Goal: Information Seeking & Learning: Check status

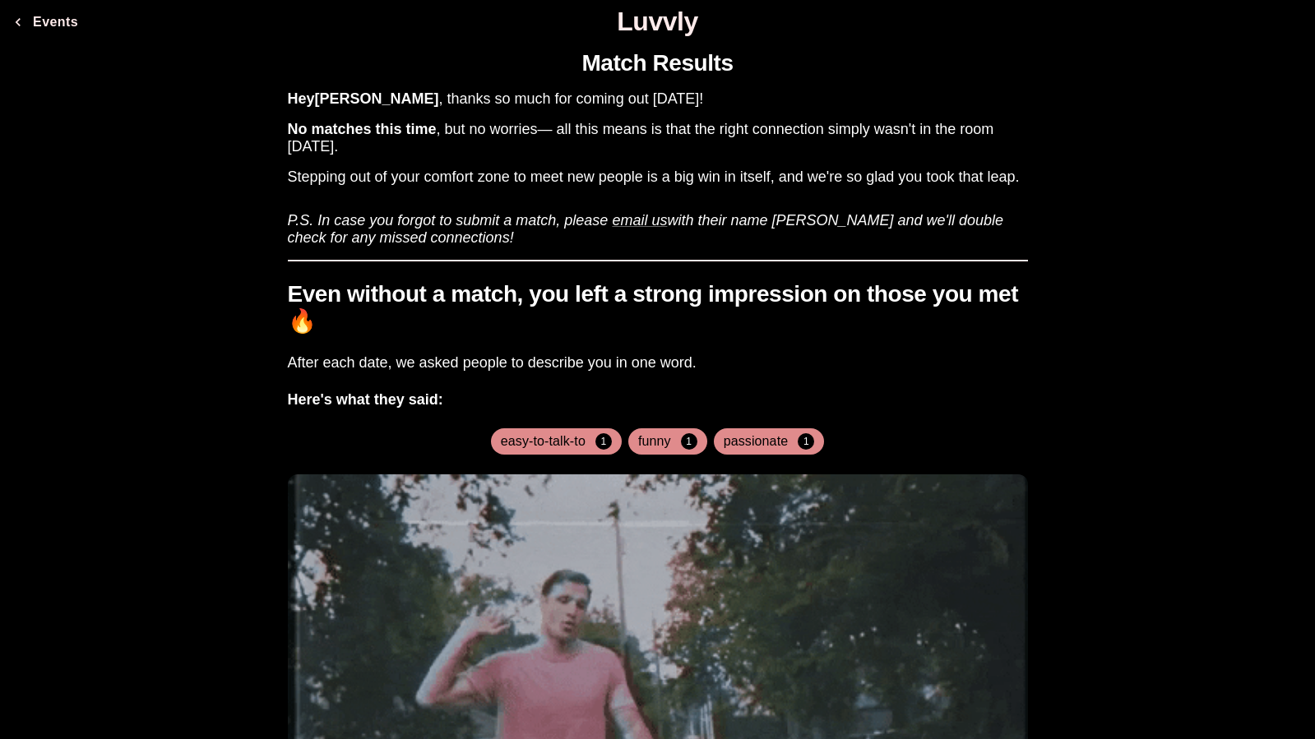
click at [797, 298] on h1 "Even without a match, you left a strong impression on those you met 🔥" at bounding box center [658, 307] width 740 height 53
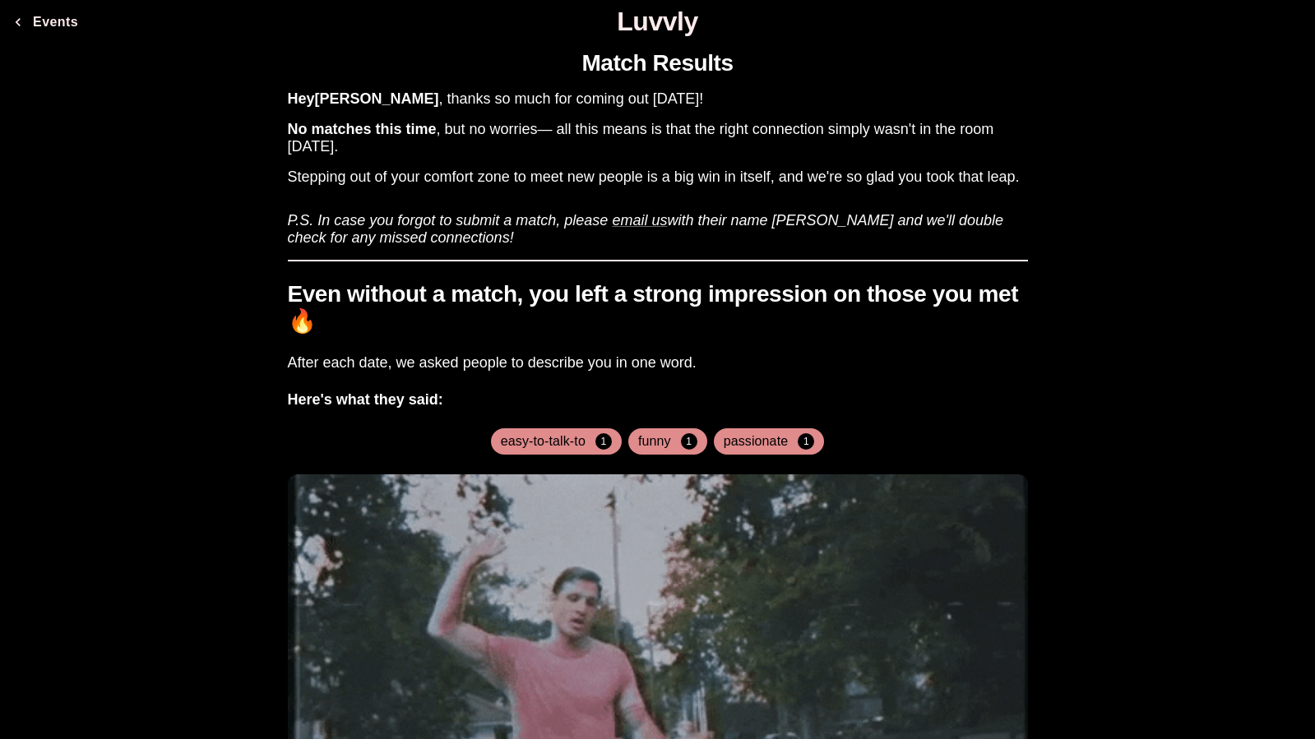
click at [797, 298] on h1 "Even without a match, you left a strong impression on those you met 🔥" at bounding box center [658, 307] width 740 height 53
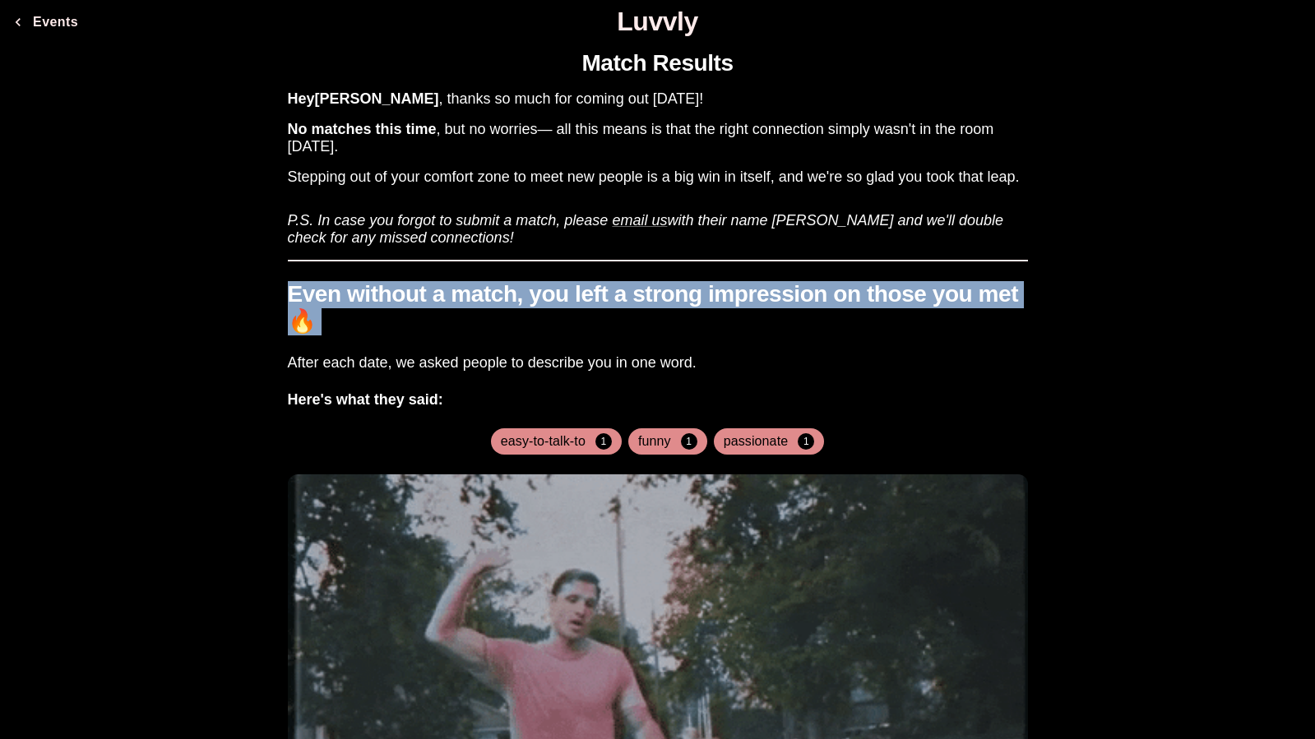
click at [797, 298] on h1 "Even without a match, you left a strong impression on those you met 🔥" at bounding box center [658, 307] width 740 height 53
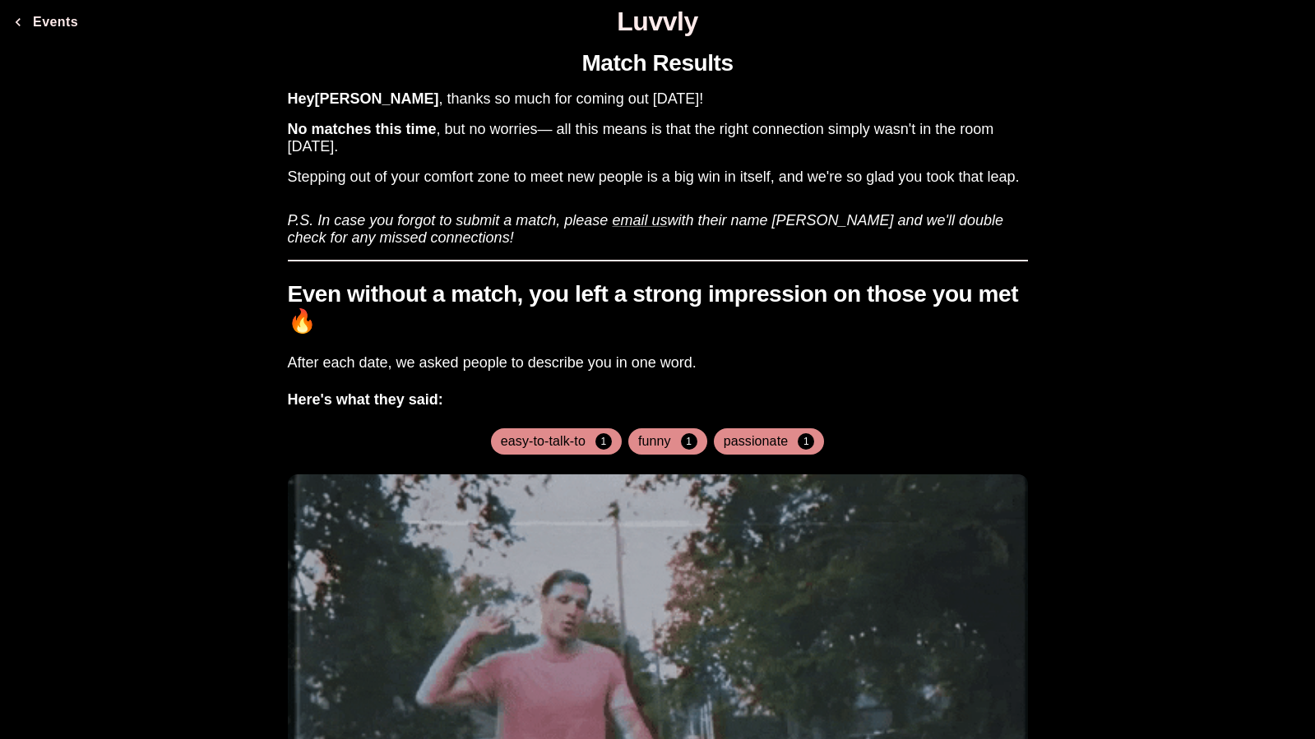
click at [696, 141] on h3 "No matches this time , but no worries— all this means is that the right connect…" at bounding box center [658, 138] width 740 height 35
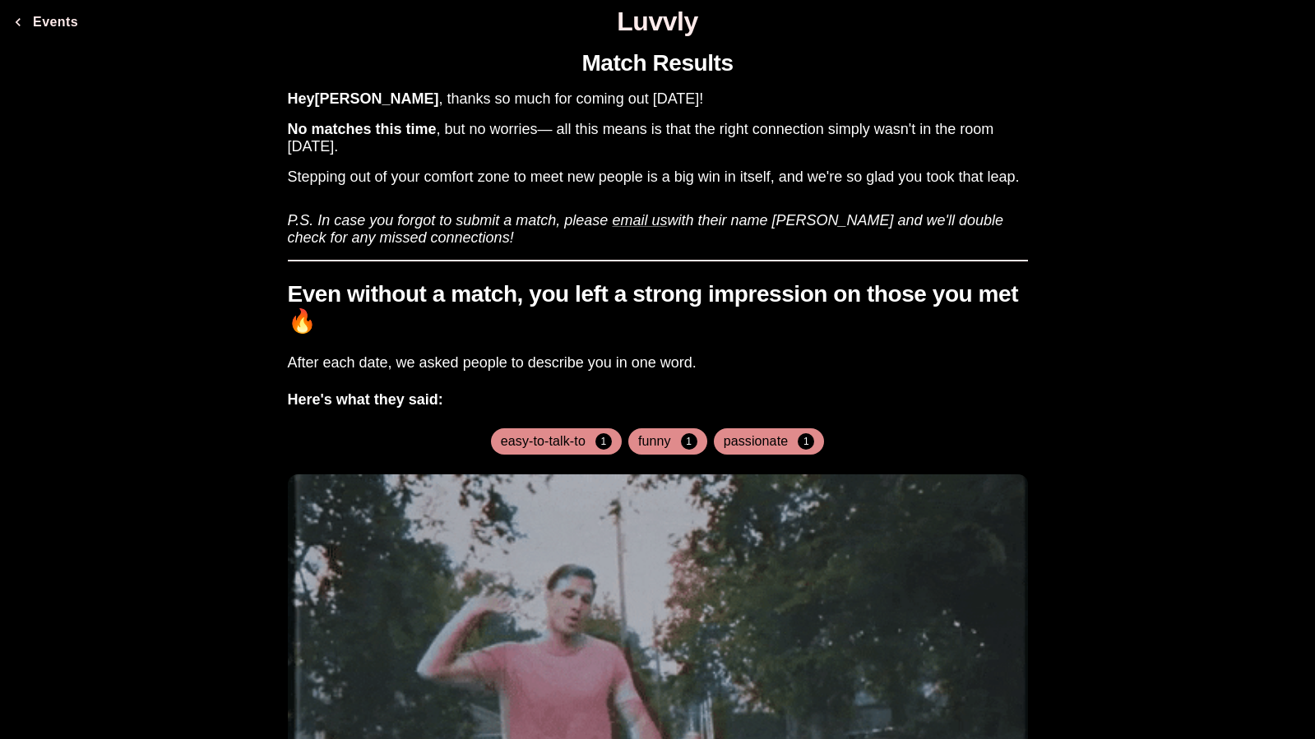
click at [696, 141] on h3 "No matches this time , but no worries— all this means is that the right connect…" at bounding box center [658, 138] width 740 height 35
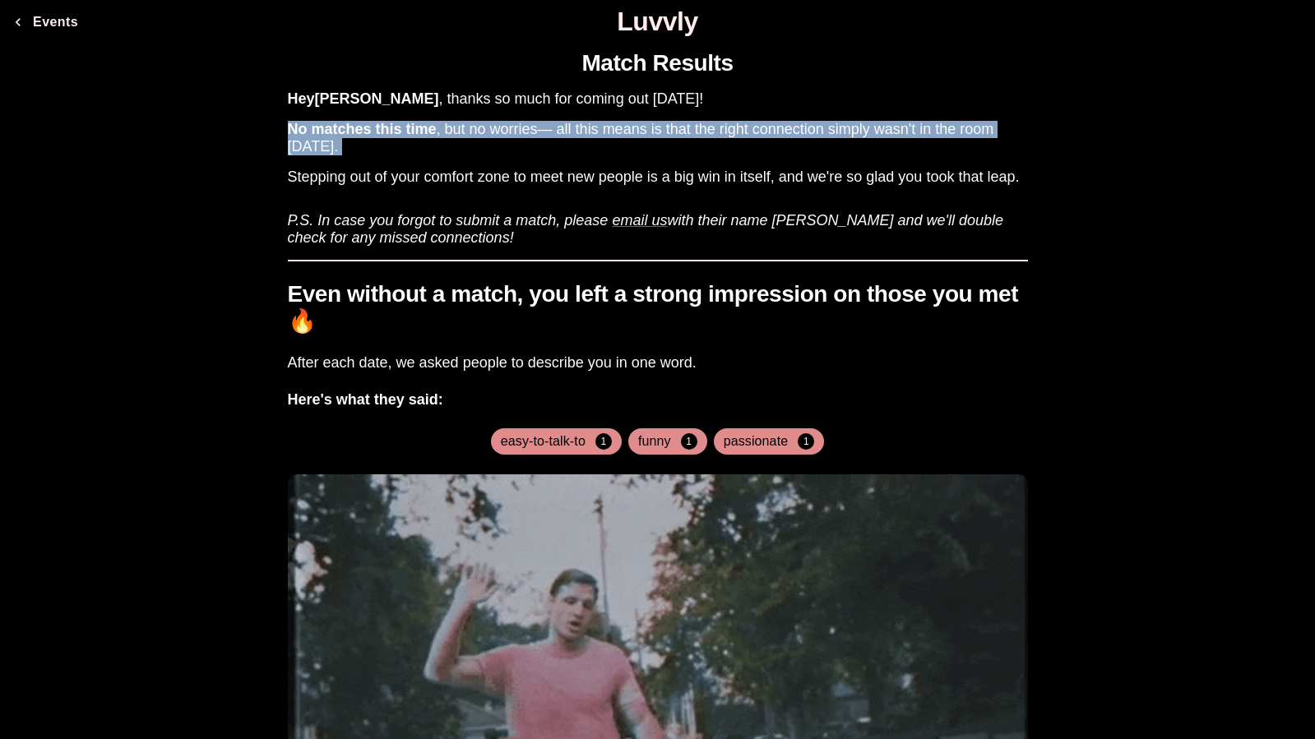
click at [696, 141] on h3 "No matches this time , but no worries— all this means is that the right connect…" at bounding box center [658, 138] width 740 height 35
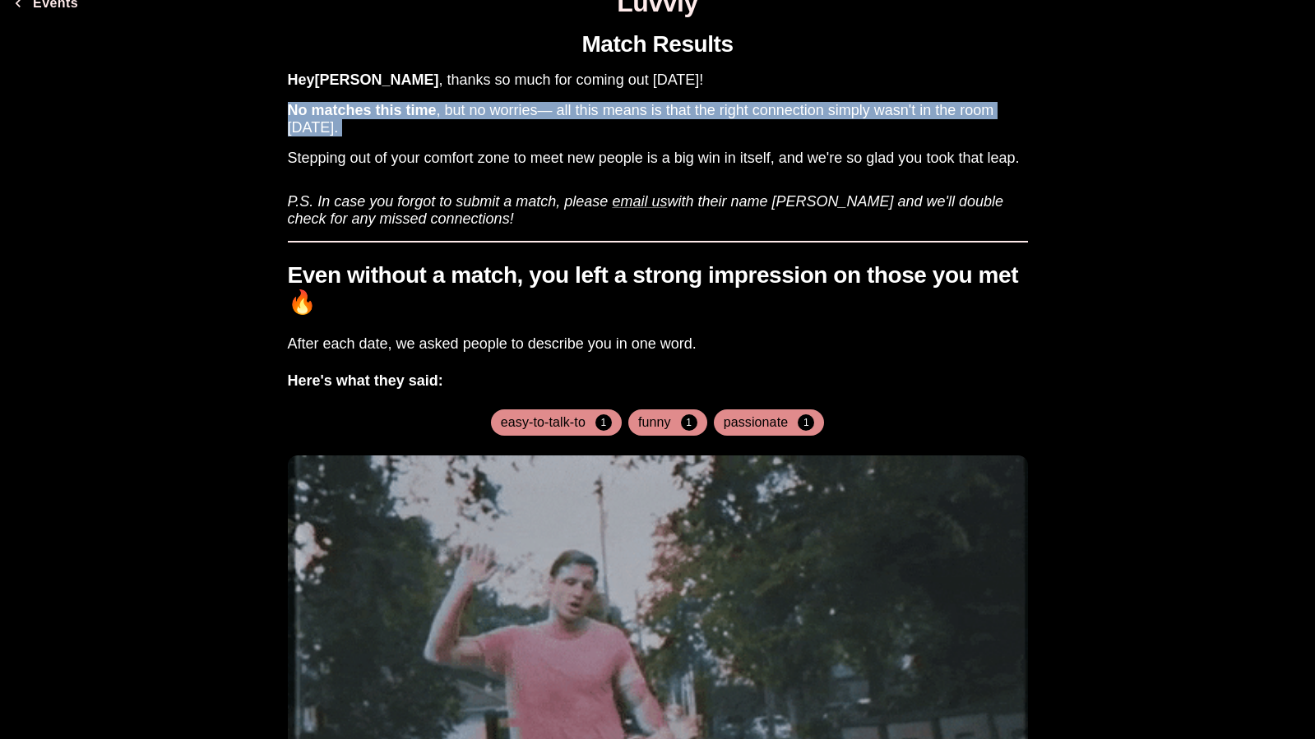
scroll to position [25, 0]
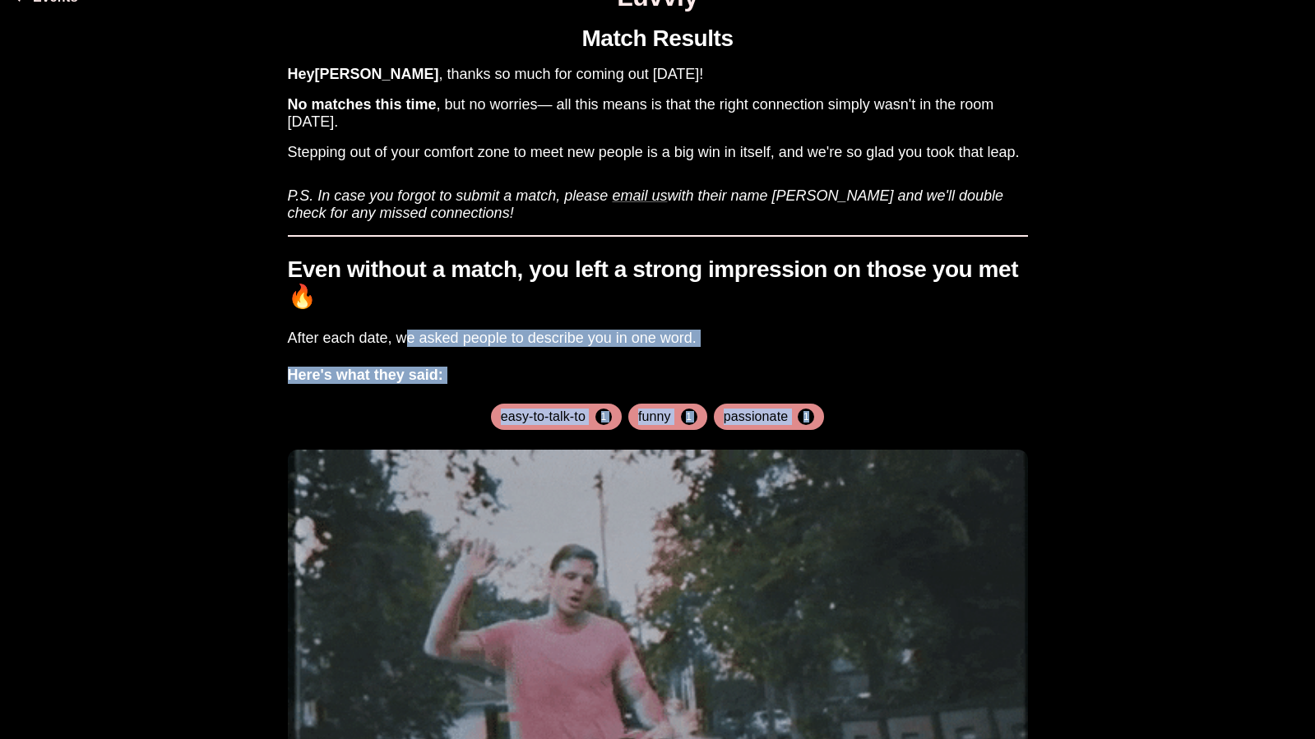
drag, startPoint x: 868, startPoint y: 426, endPoint x: 468, endPoint y: 345, distance: 408.7
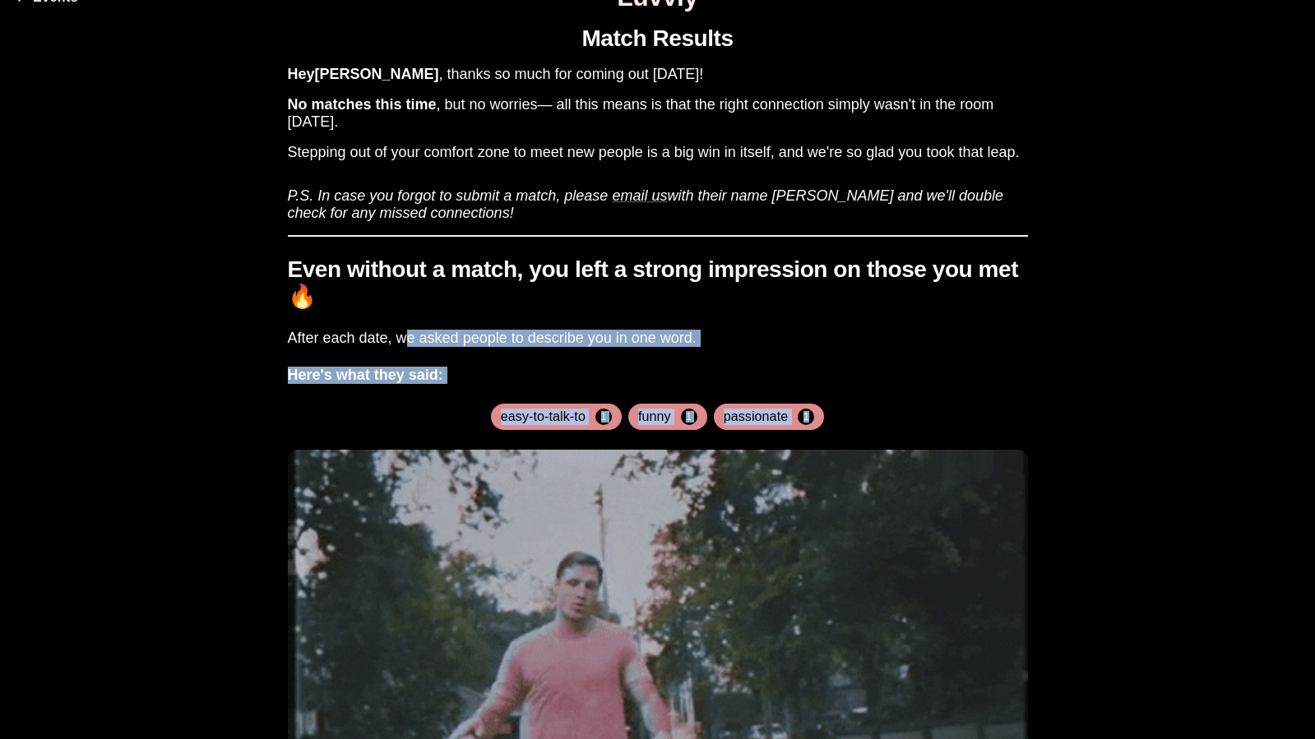
click at [416, 345] on div "Even without a match, you left a strong impression on those you met 🔥 After eac…" at bounding box center [658, 557] width 740 height 645
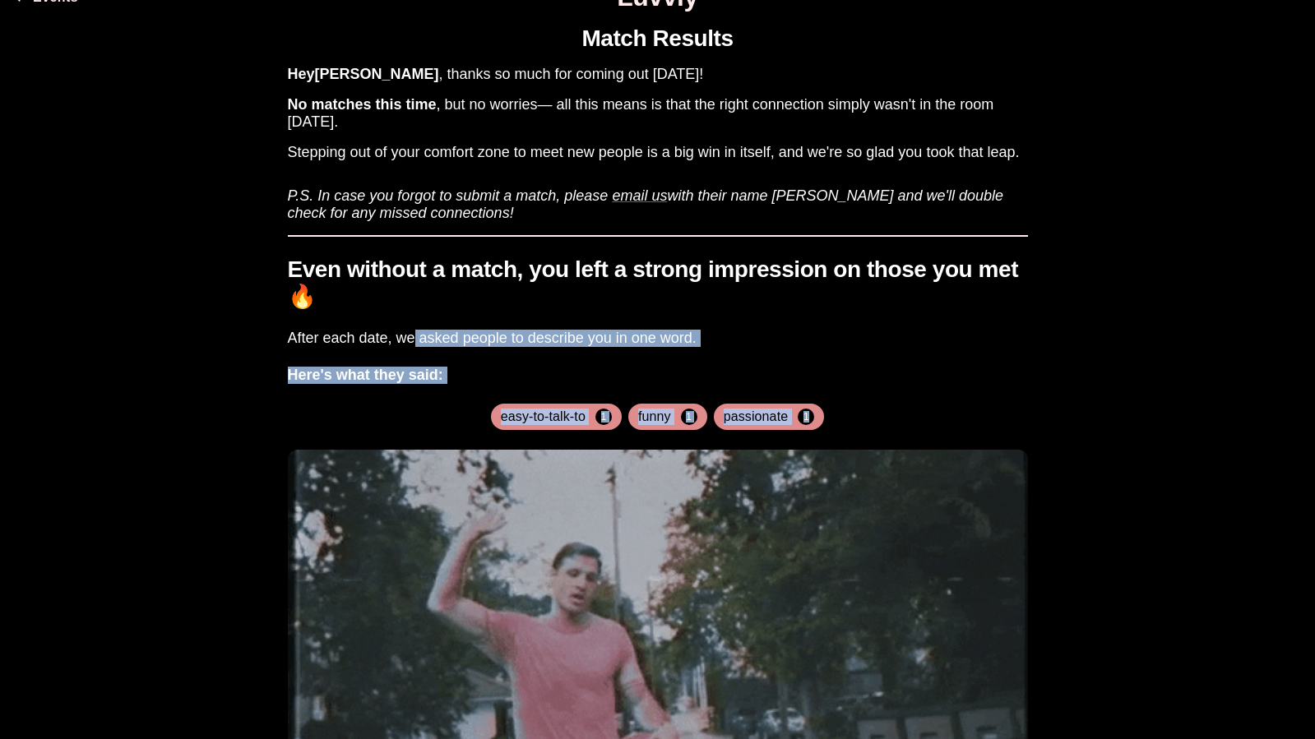
click at [472, 345] on h3 "After each date, we asked people to describe you in one word." at bounding box center [658, 338] width 740 height 17
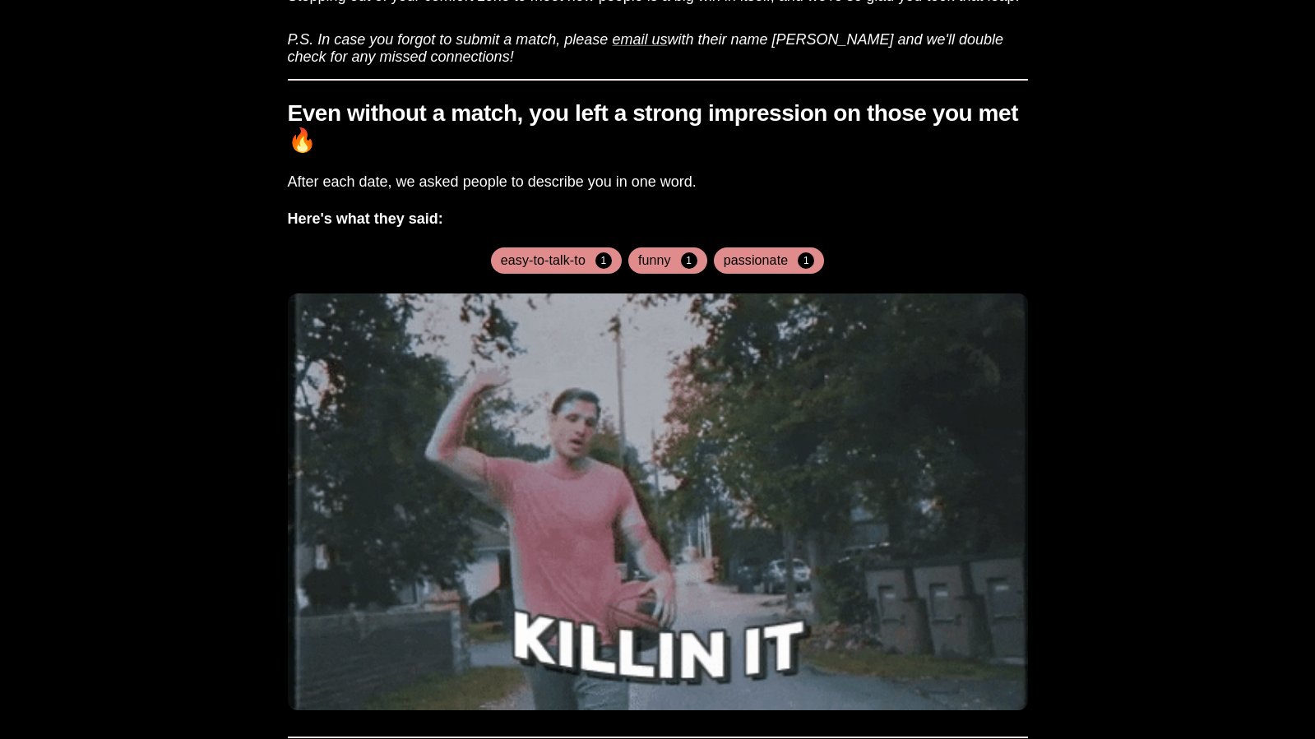
scroll to position [180, 0]
